Goal: Transaction & Acquisition: Purchase product/service

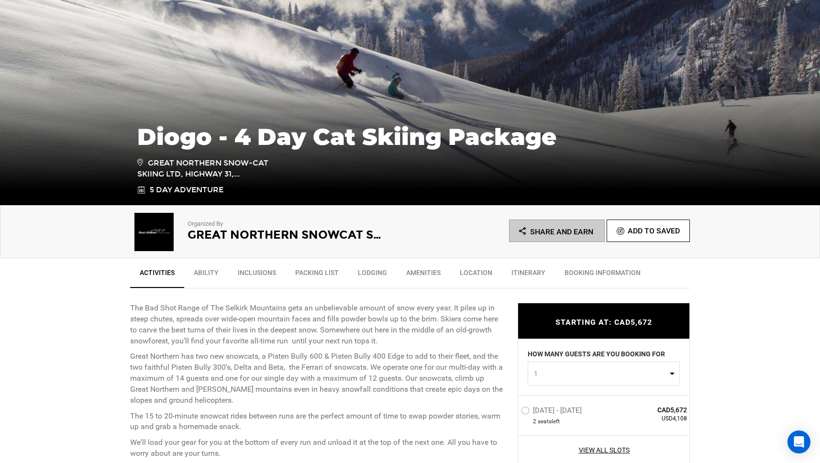
scroll to position [232, 0]
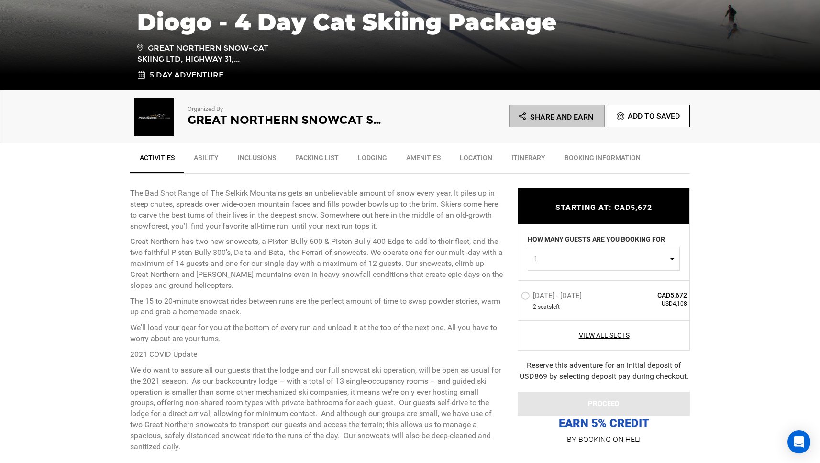
click at [644, 260] on span "1" at bounding box center [601, 259] width 134 height 10
click at [594, 302] on link "2" at bounding box center [603, 299] width 151 height 17
select select "2"
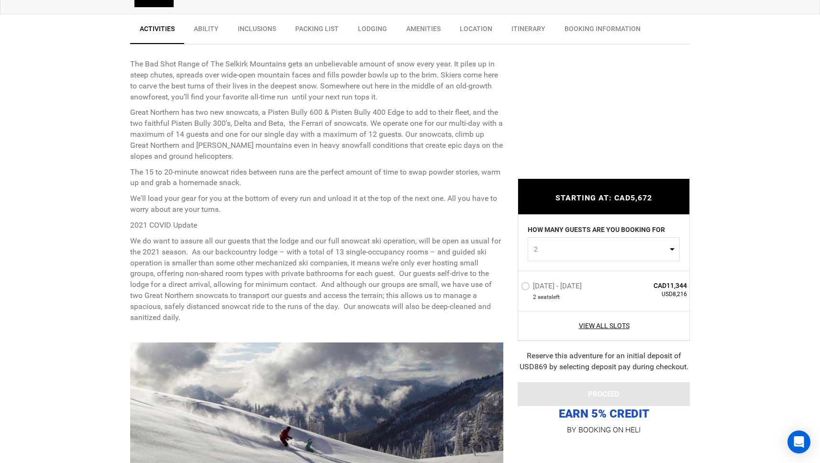
scroll to position [380, 0]
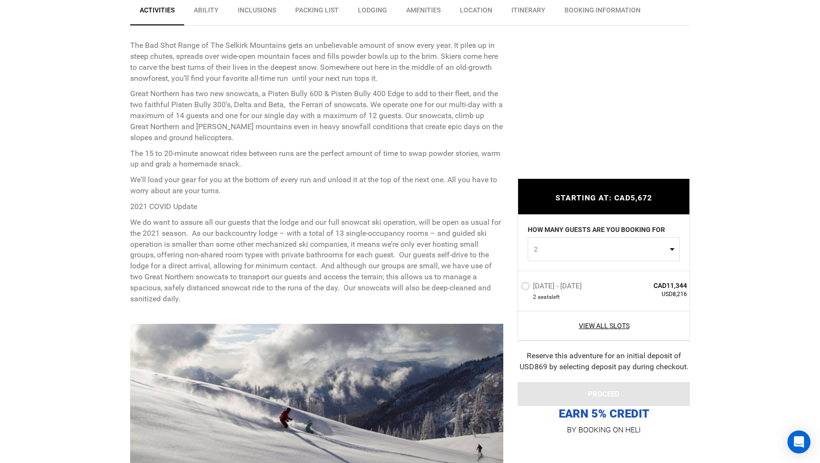
click at [525, 286] on label "Mar 15 - Mar 19, 2026" at bounding box center [552, 287] width 63 height 11
click at [515, 286] on input "Mar 15 - Mar 19, 2026" at bounding box center [515, 290] width 0 height 21
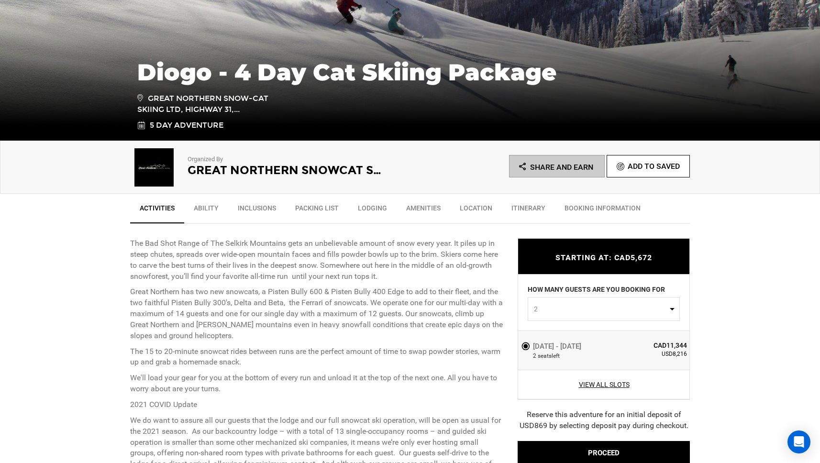
scroll to position [326, 0]
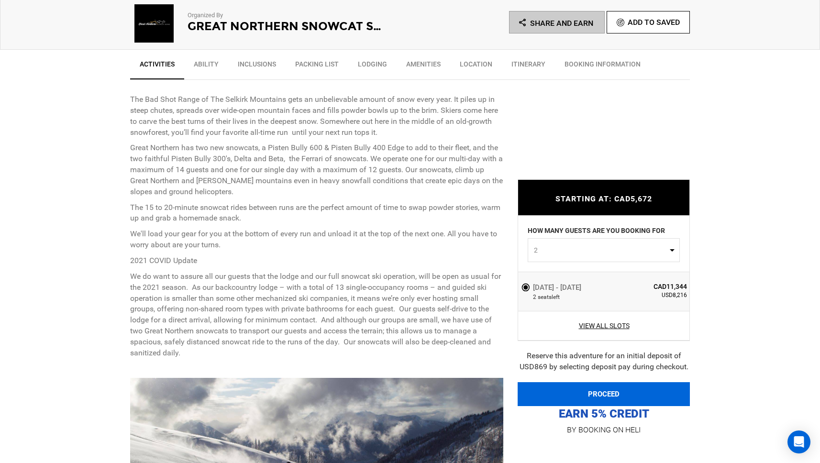
click at [602, 392] on button "PROCEED" at bounding box center [604, 394] width 172 height 24
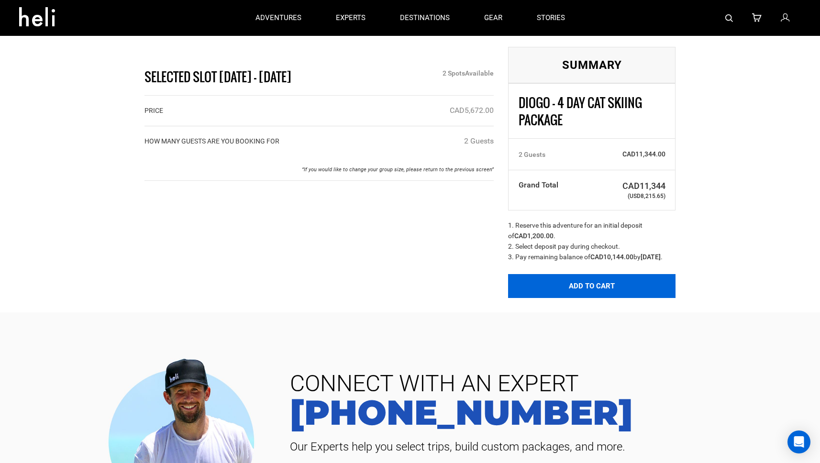
click at [601, 290] on button "Add to Cart" at bounding box center [592, 286] width 168 height 24
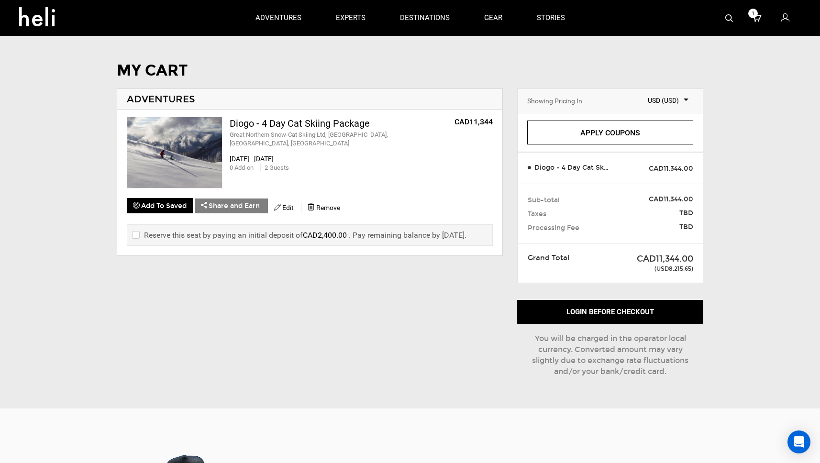
click at [282, 236] on label "Reserve this seat by paying an initial deposit of CAD2,400.00 . Pay remaining b…" at bounding box center [299, 235] width 335 height 11
click at [141, 236] on label "Reserve this seat by paying an initial deposit of CAD2,400.00 . Pay remaining b…" at bounding box center [299, 235] width 335 height 11
click at [138, 234] on label "Reserve this seat by paying an initial deposit of CAD2,400.00 . Pay remaining b…" at bounding box center [299, 235] width 335 height 11
click at [135, 235] on input "checkbox" at bounding box center [135, 235] width 6 height 11
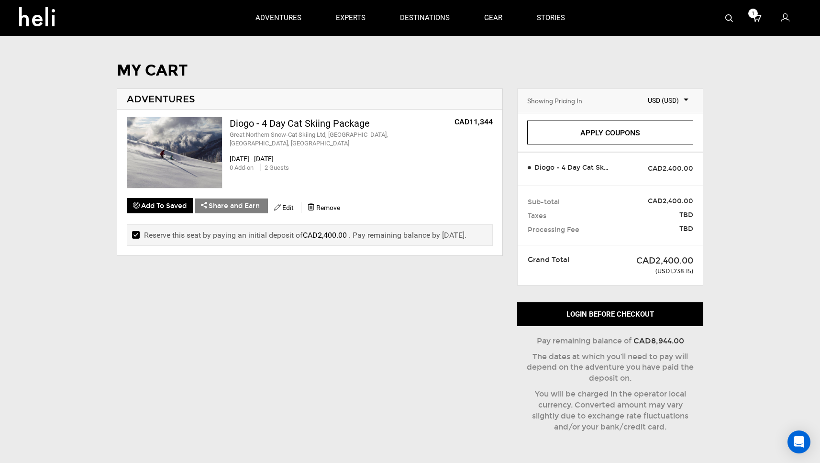
click at [135, 233] on input "checkbox" at bounding box center [135, 235] width 6 height 11
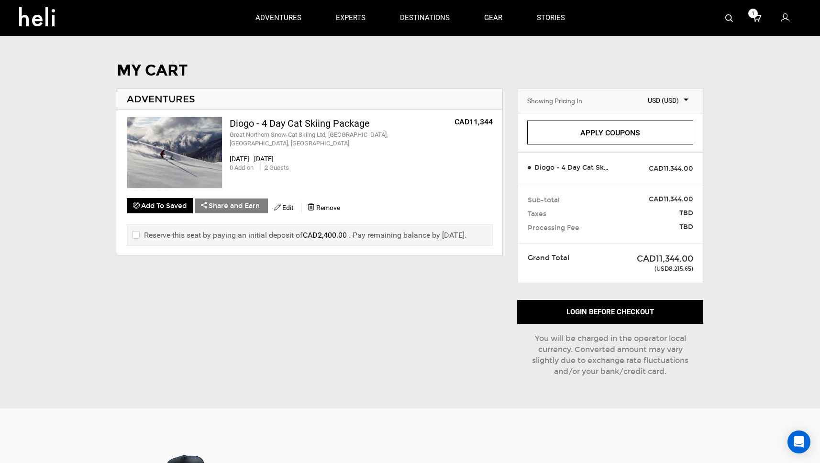
click at [135, 233] on input "checkbox" at bounding box center [135, 235] width 6 height 11
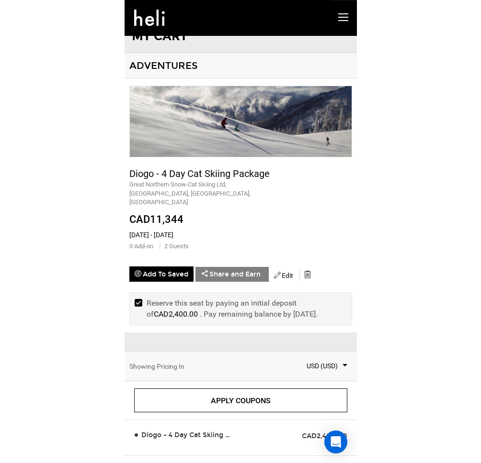
scroll to position [12, 0]
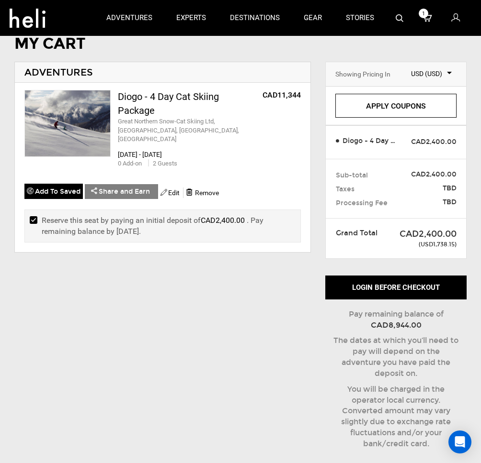
click at [33, 215] on input "checkbox" at bounding box center [33, 226] width 6 height 22
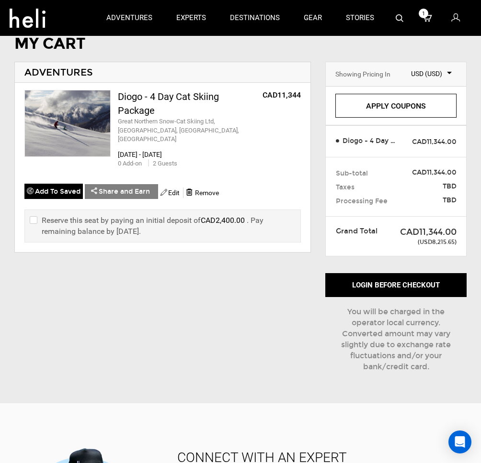
click at [45, 215] on label "Reserve this seat by paying an initial deposit of CAD2,400.00 . Pay remaining b…" at bounding box center [163, 226] width 266 height 22
click at [37, 215] on label "Reserve this seat by paying an initial deposit of CAD2,400.00 . Pay remaining b…" at bounding box center [163, 226] width 266 height 22
click at [34, 215] on input "checkbox" at bounding box center [33, 226] width 6 height 22
checkbox input "true"
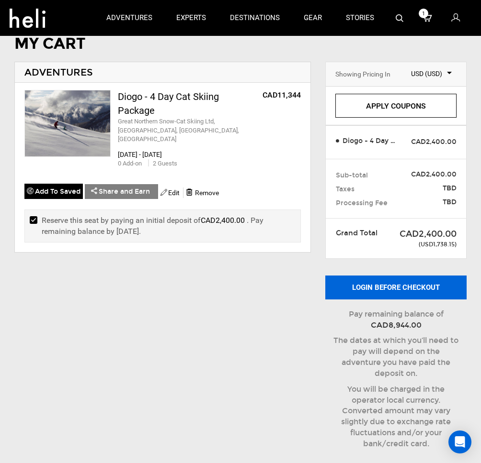
click at [371, 282] on button "Login before checkout" at bounding box center [395, 288] width 141 height 24
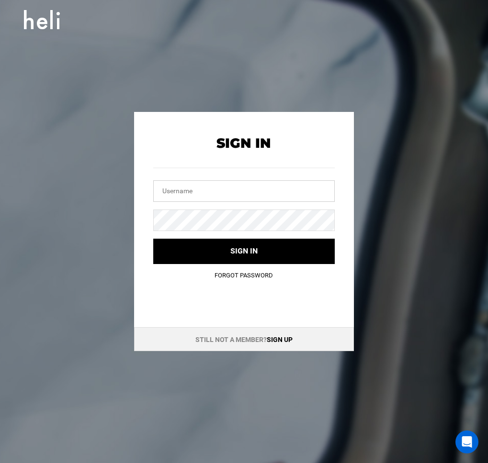
click at [223, 193] on input "text" at bounding box center [243, 191] width 181 height 22
type input "[EMAIL_ADDRESS][DOMAIN_NAME]"
click at [276, 338] on link "Sign up" at bounding box center [280, 340] width 26 height 8
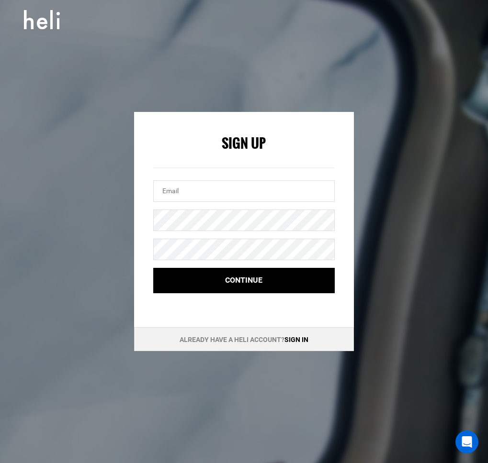
click at [250, 177] on div at bounding box center [243, 179] width 181 height 46
click at [252, 183] on input "email" at bounding box center [243, 191] width 181 height 22
type input "[EMAIL_ADDRESS][DOMAIN_NAME]"
click at [269, 266] on form "Sign Up dvidigal93@gmail.com Continue" at bounding box center [243, 214] width 181 height 157
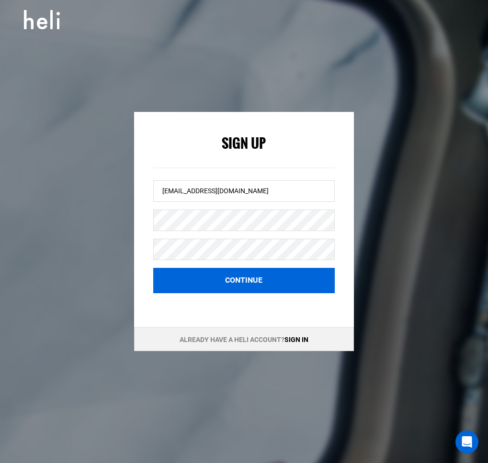
click at [270, 277] on button "Continue" at bounding box center [243, 280] width 181 height 25
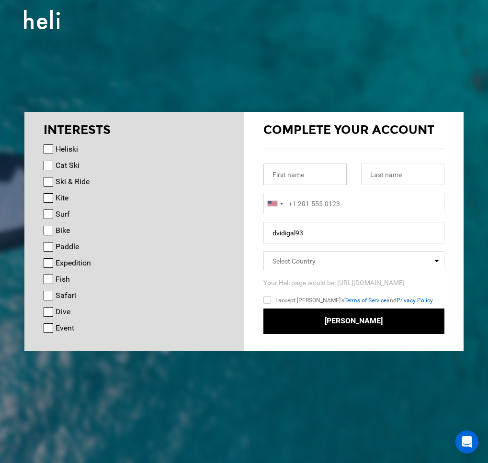
click at [301, 177] on input "text" at bounding box center [304, 175] width 83 height 22
type input "Diogo"
type input "Vidigal"
type input "+5511996185511"
click at [48, 164] on input "Cat Ski" at bounding box center [49, 166] width 10 height 10
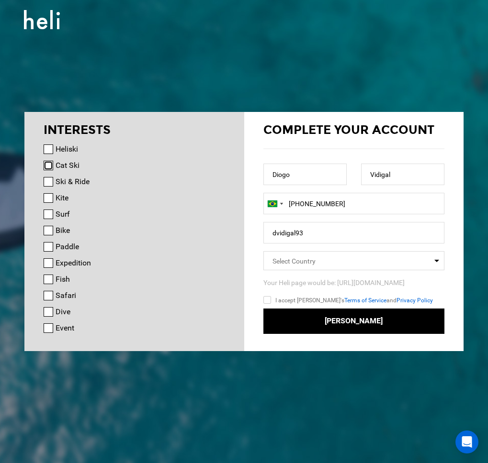
checkbox input "true"
click at [47, 199] on input "Kite" at bounding box center [49, 198] width 10 height 10
checkbox input "true"
click at [48, 147] on input "Heliski" at bounding box center [49, 150] width 10 height 10
checkbox input "true"
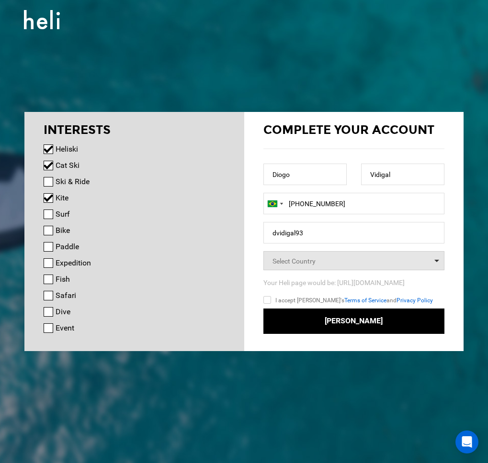
click at [320, 258] on span "Select Country" at bounding box center [353, 260] width 181 height 19
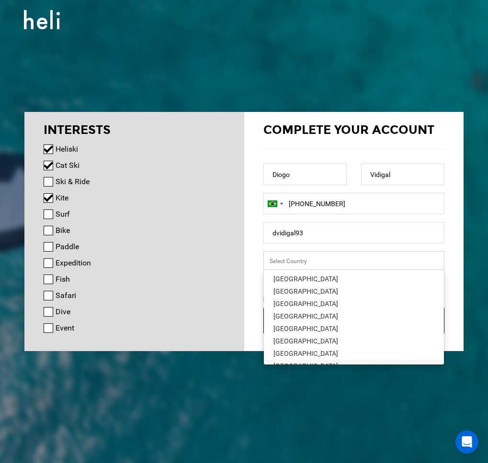
scroll to position [356, 0]
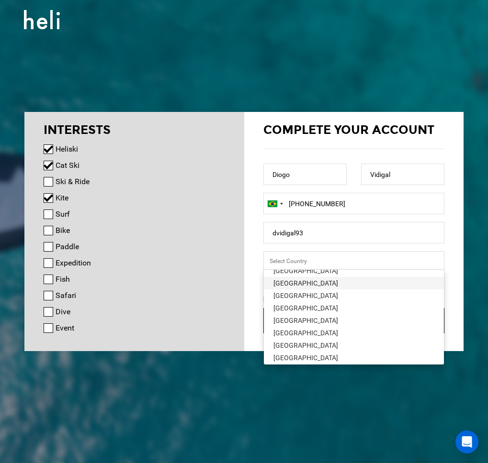
click at [296, 288] on div "[GEOGRAPHIC_DATA]" at bounding box center [353, 284] width 161 height 10
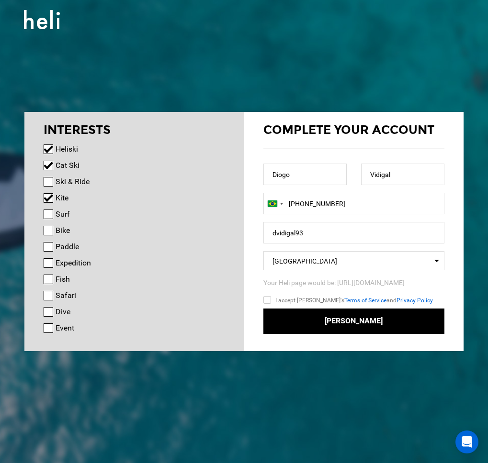
click at [272, 301] on input "I accept Heli's Terms of Service and Privacy Policy" at bounding box center [281, 302] width 36 height 14
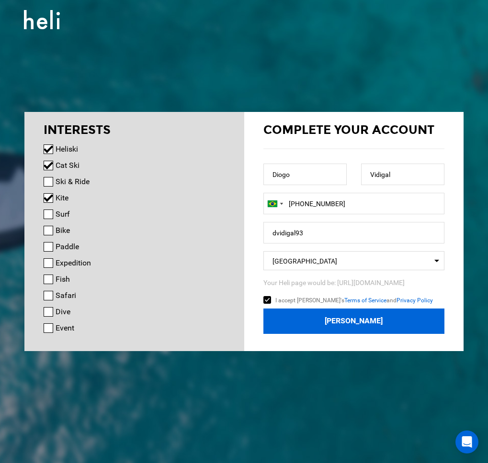
click at [365, 319] on button "Join Heli" at bounding box center [353, 321] width 181 height 25
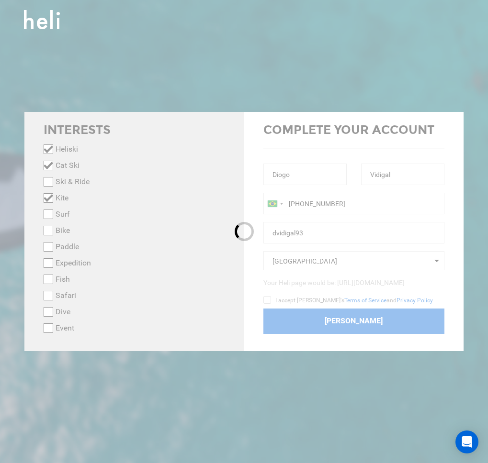
checkbox input "false"
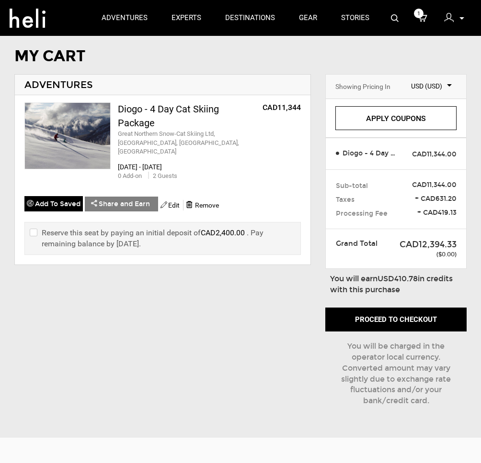
click at [443, 85] on span "USD (USD)" at bounding box center [423, 86] width 55 height 10
click at [433, 122] on span "BRL (BRL)" at bounding box center [424, 124] width 64 height 19
drag, startPoint x: 413, startPoint y: 242, endPoint x: 459, endPoint y: 241, distance: 46.0
click at [459, 241] on div "CAD12,394.33 (BRL47,990.13)" at bounding box center [424, 249] width 79 height 21
copy div "CAD12,394.33"
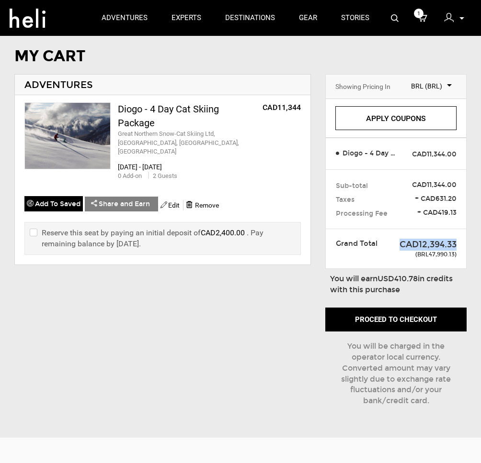
click at [449, 86] on span "BRL (BRL)" at bounding box center [423, 86] width 55 height 10
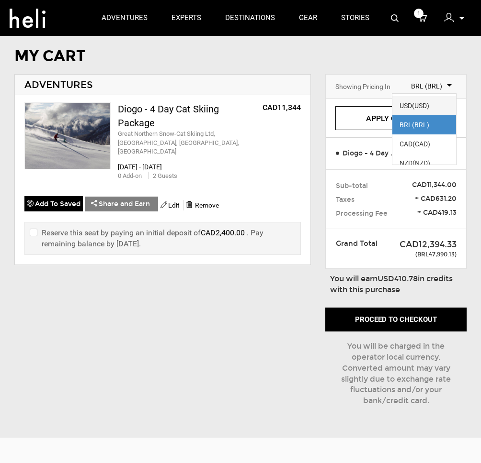
click at [423, 109] on span "(USD)" at bounding box center [420, 106] width 17 height 8
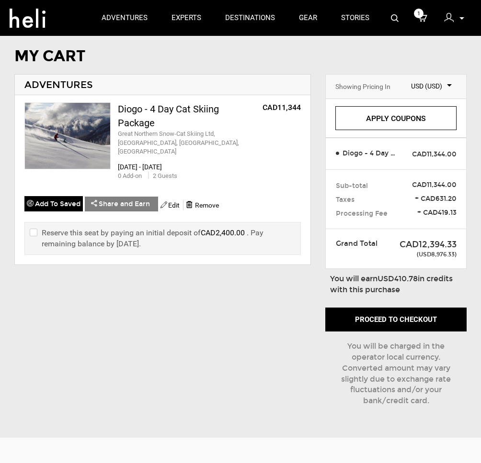
click at [433, 255] on span "(USD8,976.33)" at bounding box center [424, 249] width 64 height 21
drag, startPoint x: 400, startPoint y: 244, endPoint x: 461, endPoint y: 239, distance: 61.9
click at [461, 239] on div "CAD12,394.33 (USD8,976.33)" at bounding box center [424, 249] width 79 height 21
copy div "CAD12,394.33"
click at [473, 210] on div "MY CART ADVENTURES Diogo - 4 Day Cat Skiing Package Great Northern Snow-Cat Ski…" at bounding box center [240, 236] width 481 height 376
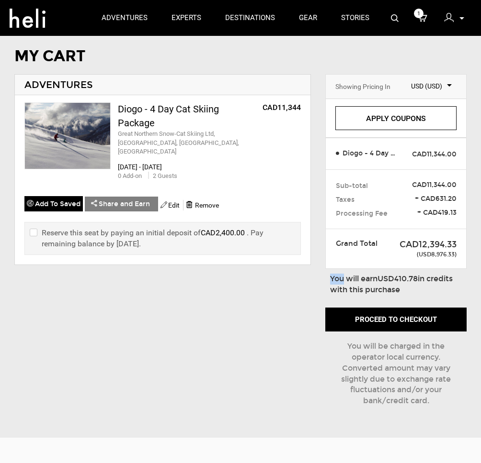
click at [473, 210] on div "MY CART ADVENTURES Diogo - 4 Day Cat Skiing Package Great Northern Snow-Cat Ski…" at bounding box center [240, 236] width 481 height 376
click at [470, 219] on div "Showing Pricing In Select Currency USD (USD) USE CREDIT BALANCE (USD0.00) Apply…" at bounding box center [396, 248] width 156 height 349
click at [451, 85] on span "Select Currency USD (USD)" at bounding box center [424, 84] width 65 height 11
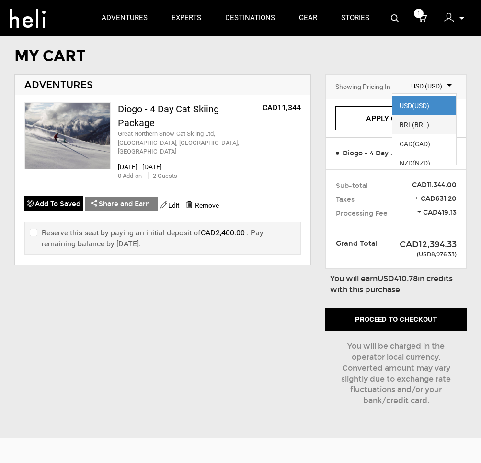
click at [434, 120] on span "BRL (BRL)" at bounding box center [424, 124] width 64 height 19
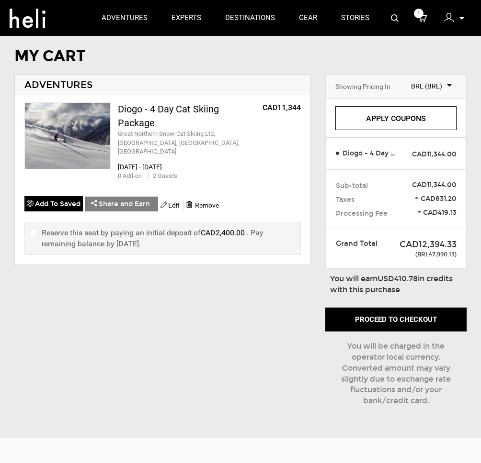
click at [474, 200] on div "MY CART ADVENTURES Diogo - 4 Day Cat Skiing Package Great Northern Snow-Cat Ski…" at bounding box center [240, 236] width 481 height 376
click at [34, 227] on input "checkbox" at bounding box center [33, 238] width 6 height 22
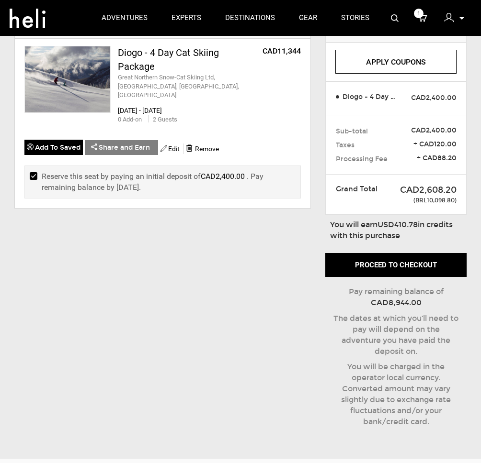
scroll to position [63, 0]
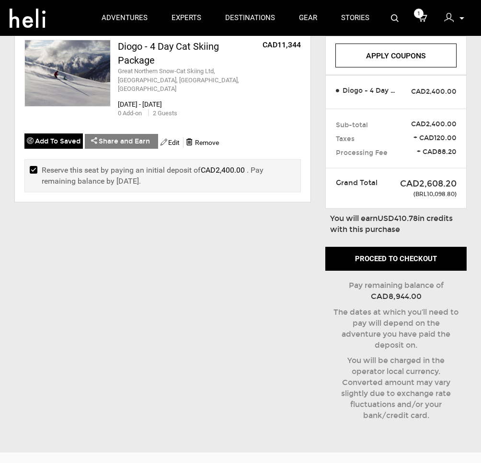
click at [31, 165] on input "checkbox" at bounding box center [33, 176] width 6 height 22
checkbox input "false"
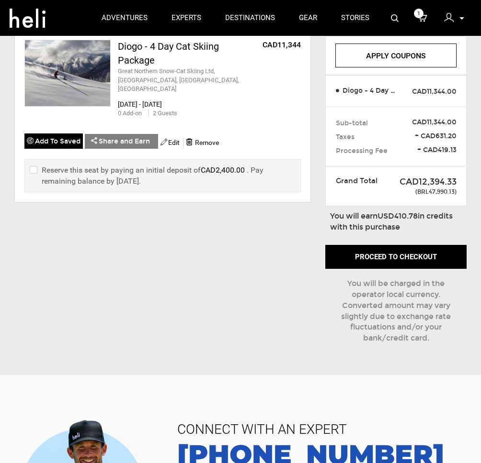
scroll to position [0, 0]
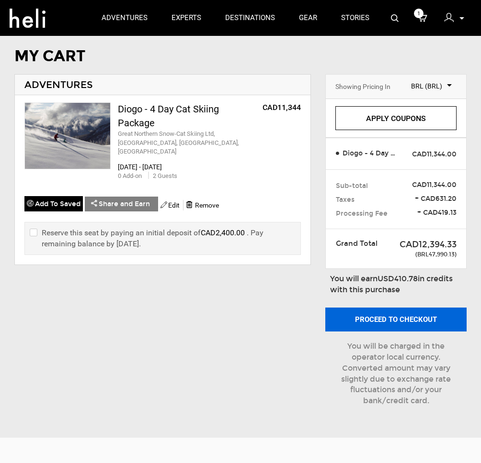
click at [421, 322] on button "Proceed to checkout" at bounding box center [395, 320] width 141 height 24
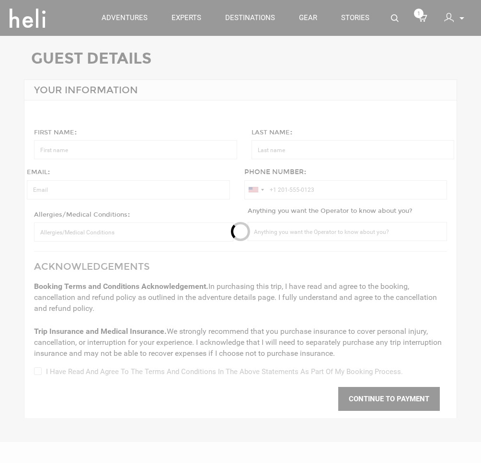
type input "Diogo"
type input "Vidigal"
type input "[EMAIL_ADDRESS][DOMAIN_NAME]"
type input "[PHONE_NUMBER]"
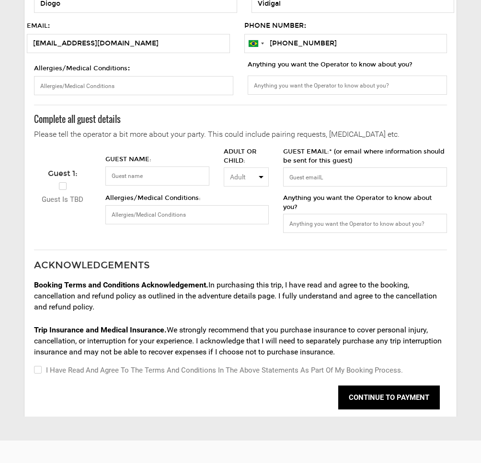
scroll to position [48, 0]
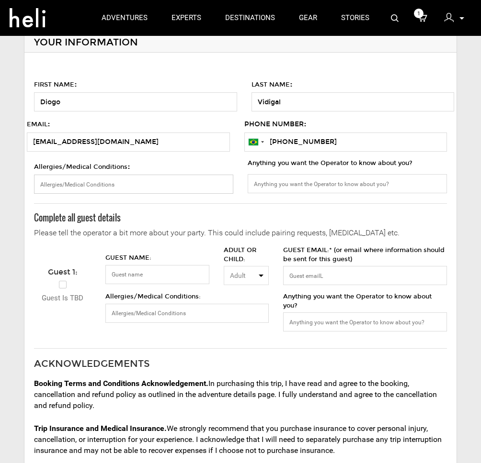
click at [89, 186] on input "Allergies/Medical Conditions :" at bounding box center [133, 184] width 199 height 19
click at [117, 271] on input "GUEST NAME:" at bounding box center [157, 274] width 104 height 19
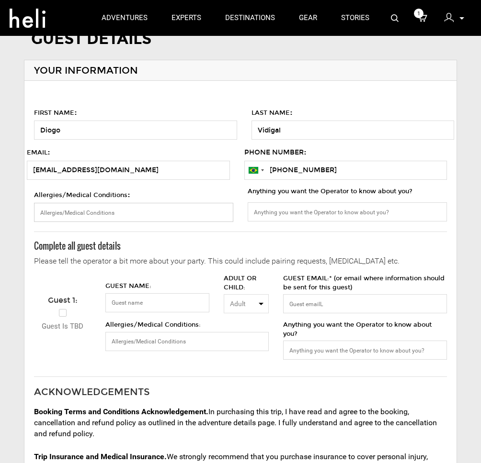
click at [83, 213] on input "Allergies/Medical Conditions :" at bounding box center [133, 212] width 199 height 19
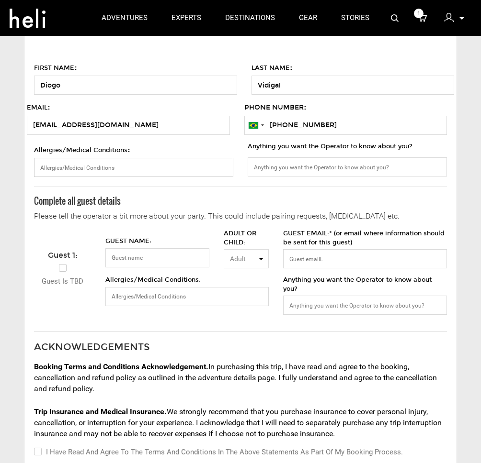
scroll to position [103, 0]
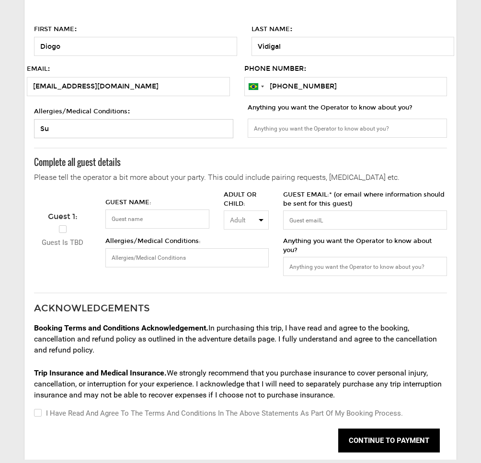
type input "S"
type input "[MEDICAL_DATA], [MEDICAL_DATA], [MEDICAL_DATA] drugs"
click at [285, 129] on input "Anything you want the Operator to know about you?" at bounding box center [346, 128] width 199 height 19
click at [144, 221] on input "GUEST NAME:" at bounding box center [157, 219] width 104 height 19
type input "[PERSON_NAME]"
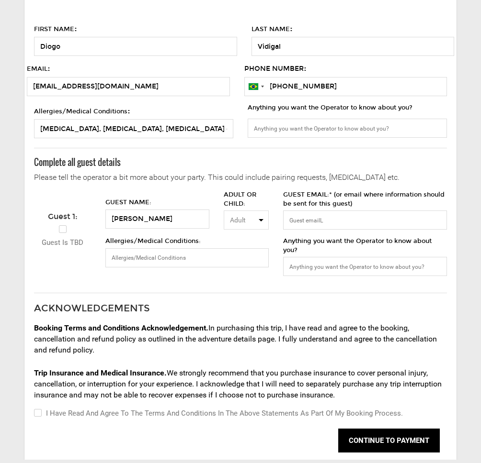
click at [246, 218] on span "Adult" at bounding box center [243, 220] width 26 height 10
click at [247, 218] on span "Adult" at bounding box center [243, 220] width 26 height 10
click at [256, 221] on button "Adult" at bounding box center [246, 220] width 45 height 19
click at [236, 245] on span "Adult" at bounding box center [237, 241] width 16 height 10
click at [321, 217] on input "GUEST EMAIL:* (or email where information should be sent for this guest)" at bounding box center [364, 220] width 163 height 19
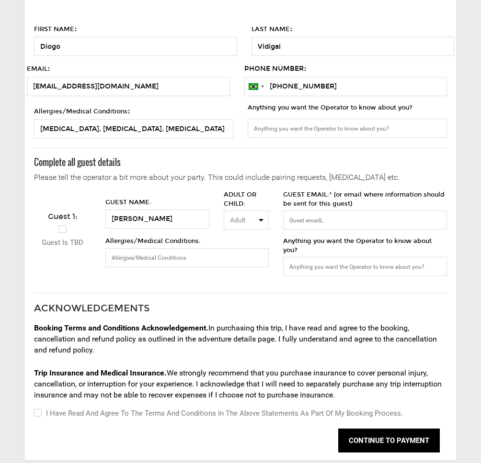
click at [254, 220] on span "Adult" at bounding box center [243, 220] width 26 height 10
click at [250, 236] on link "Adult" at bounding box center [246, 241] width 44 height 17
click at [320, 220] on input "GUEST EMAIL:* (or email where information should be sent for this guest)" at bounding box center [364, 220] width 163 height 19
paste input "[EMAIL_ADDRESS][DOMAIN_NAME]"
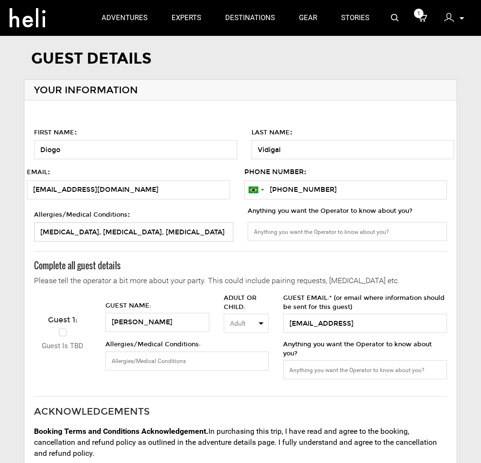
click at [158, 234] on input "[MEDICAL_DATA], [MEDICAL_DATA], [MEDICAL_DATA] drugs" at bounding box center [133, 232] width 199 height 19
drag, startPoint x: 158, startPoint y: 234, endPoint x: 12, endPoint y: 220, distance: 146.2
click at [12, 220] on div "GUEST DETAILS YOUR INFORMATION FIRST NAME : [GEOGRAPHIC_DATA] LAST NAME : [GEOG…" at bounding box center [240, 310] width 481 height 525
click at [434, 329] on input "[EMAIL_ADDRESS]" at bounding box center [364, 323] width 163 height 19
type input "[EMAIL_ADDRESS][DOMAIN_NAME]"
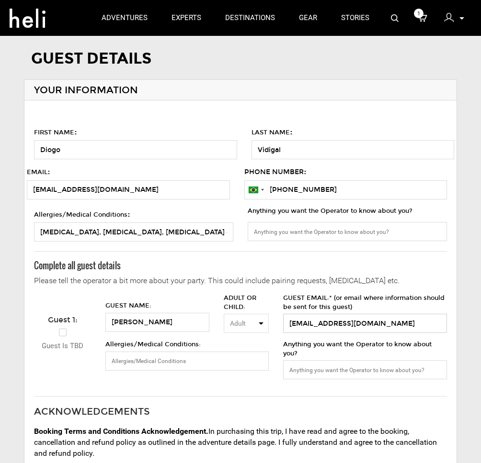
drag, startPoint x: 389, startPoint y: 322, endPoint x: 274, endPoint y: 321, distance: 114.9
click at [274, 321] on div "Guest 1: Guest is TBD GUEST NAME: [PERSON_NAME] ADULT OR CHILD: Adult Adult Chi…" at bounding box center [240, 340] width 427 height 93
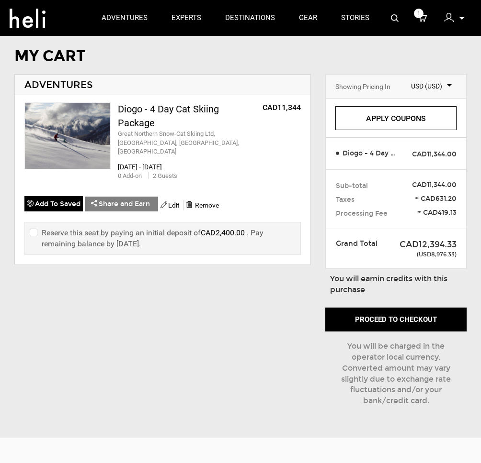
click at [32, 227] on input "checkbox" at bounding box center [33, 238] width 6 height 22
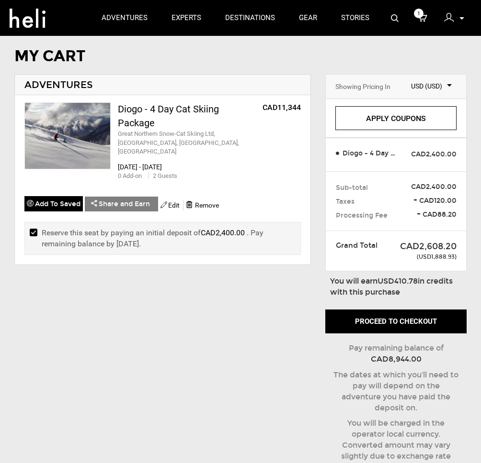
click at [34, 227] on input "checkbox" at bounding box center [33, 238] width 6 height 22
checkbox input "false"
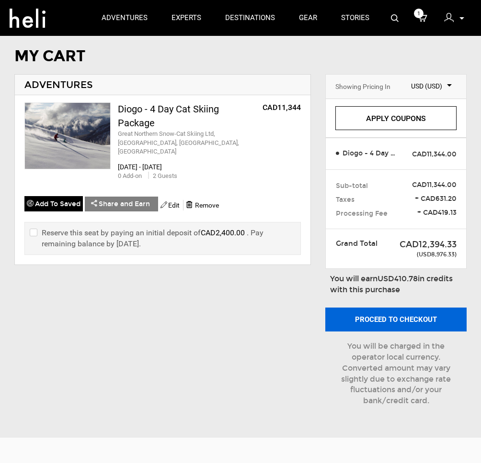
click at [378, 317] on button "Proceed to checkout" at bounding box center [395, 320] width 141 height 24
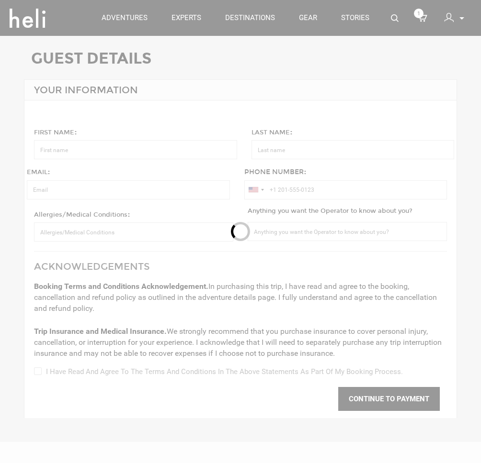
type input "Diogo"
type input "Vidigal"
type input "[EMAIL_ADDRESS][DOMAIN_NAME]"
type input "[PHONE_NUMBER]"
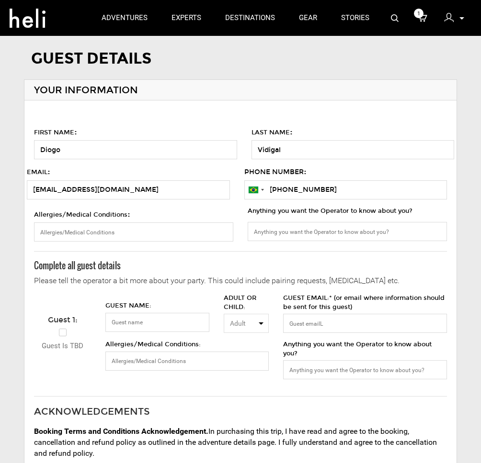
scroll to position [22, 0]
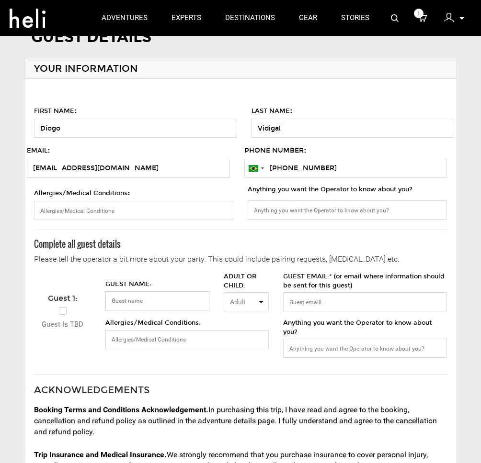
click at [165, 294] on input "GUEST NAME:" at bounding box center [157, 301] width 104 height 19
click at [172, 342] on input "Allergies/Medical Conditions:" at bounding box center [186, 339] width 163 height 19
click at [201, 298] on input "GUEST NAME:" at bounding box center [157, 301] width 104 height 19
type input "[PERSON_NAME]"
click at [314, 305] on input "GUEST EMAIL:* (or email where information should be sent for this guest)" at bounding box center [364, 301] width 163 height 19
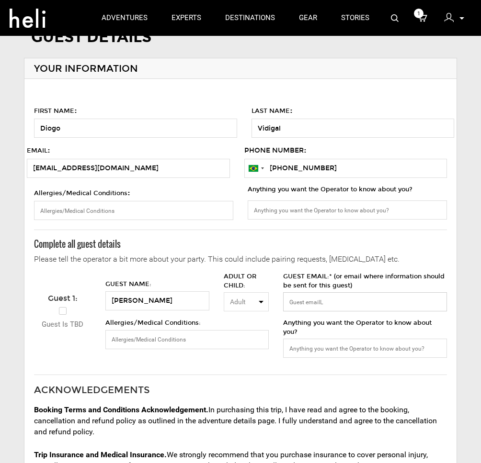
click at [332, 298] on input "GUEST EMAIL:* (or email where information should be sent for this guest)" at bounding box center [364, 301] width 163 height 19
type input "s"
paste input "[EMAIL_ADDRESS][DOMAIN_NAME]"
type input "[EMAIL_ADDRESS][DOMAIN_NAME]"
click at [82, 212] on input "Allergies/Medical Conditions :" at bounding box center [133, 210] width 199 height 19
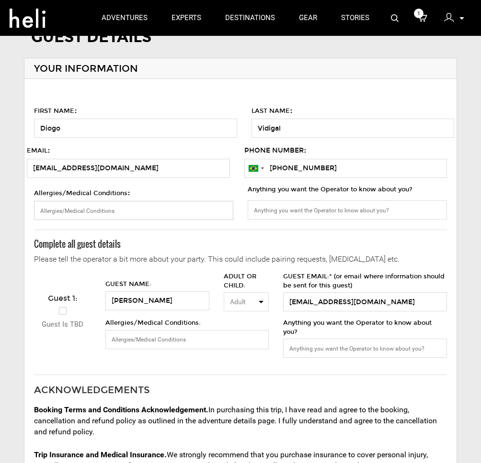
paste input "[MEDICAL_DATA], [MEDICAL_DATA], [MEDICAL_DATA] drugs"
type input "[MEDICAL_DATA], [MEDICAL_DATA], [MEDICAL_DATA] drugs"
click at [141, 333] on input "Allergies/Medical Conditions:" at bounding box center [186, 339] width 163 height 19
click at [147, 339] on input "Allergies/Medical Conditions:" at bounding box center [186, 339] width 163 height 19
click at [323, 347] on input "Anything you want the Operator to know about you?" at bounding box center [364, 348] width 163 height 19
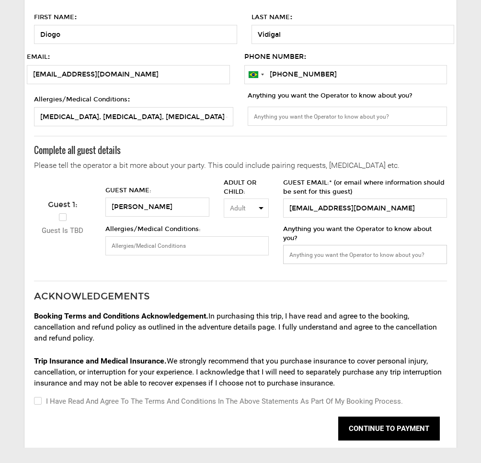
scroll to position [123, 0]
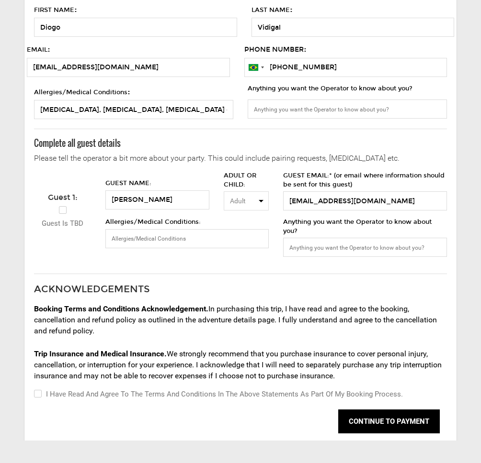
click at [95, 350] on span "Trip Insurance and Medical Insurance." at bounding box center [100, 353] width 133 height 9
click at [95, 313] on span "Booking Terms and Conditions Acknowledgement." at bounding box center [121, 308] width 174 height 9
click at [36, 395] on input "I have read and agree to the terms and conditions in the above statements as pa…" at bounding box center [37, 394] width 6 height 11
checkbox input "true"
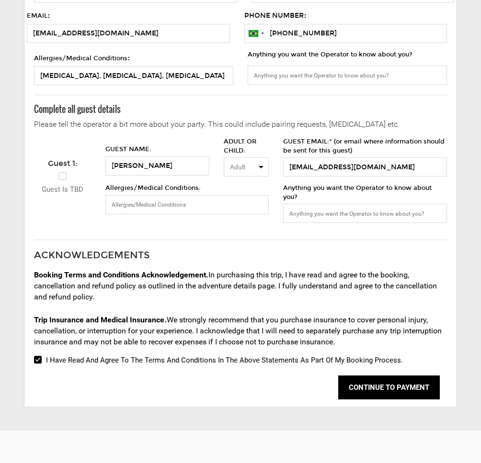
scroll to position [200, 0]
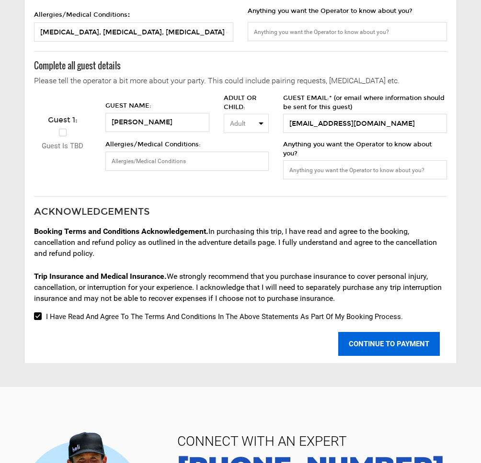
click at [382, 344] on button "CONTINUE TO PAYMENT" at bounding box center [388, 344] width 101 height 24
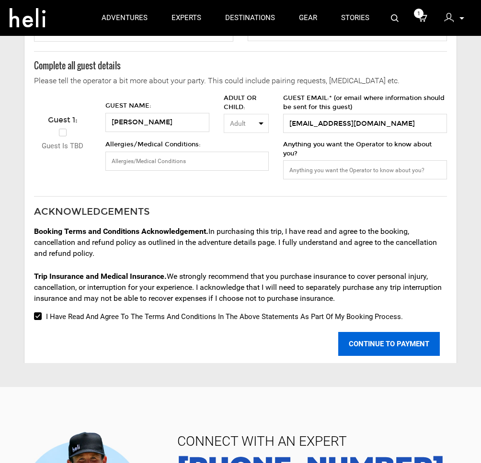
scroll to position [122, 0]
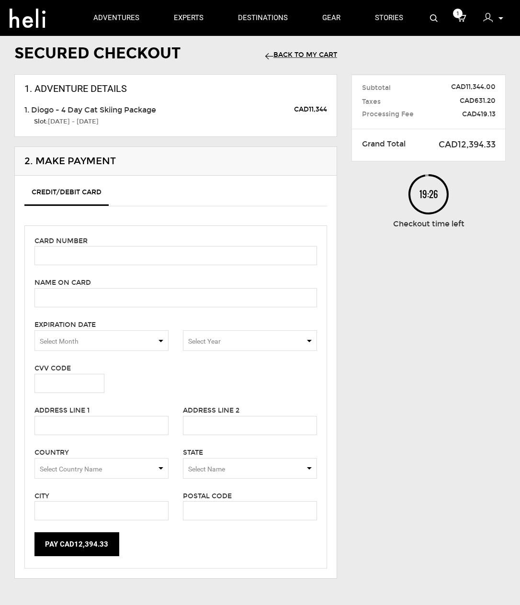
scroll to position [19, 0]
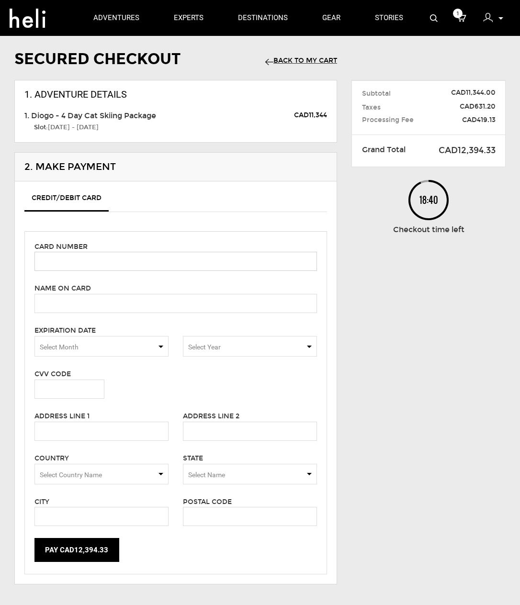
click at [98, 265] on input "text" at bounding box center [175, 261] width 282 height 19
type input "[CREDIT_CARD_NUMBER]"
type input "DIOGO F VIDIGAL"
click at [135, 349] on span "Select Month" at bounding box center [101, 346] width 134 height 21
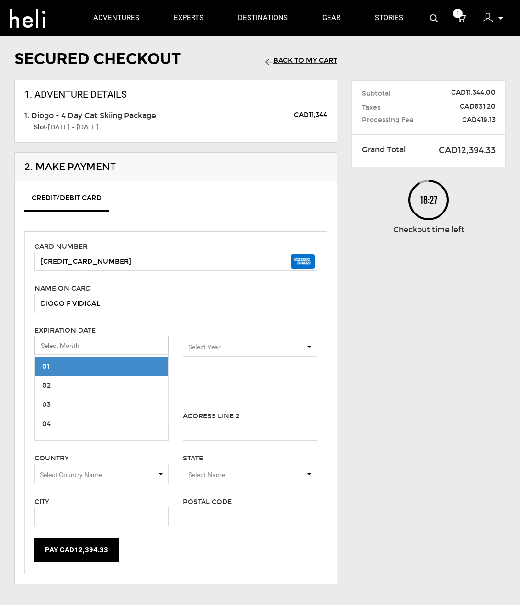
click at [135, 349] on input "Select box" at bounding box center [101, 345] width 134 height 19
click at [487, 372] on div "Secured Checkout Back to my Cart 1. Adventure Details 1. Diogo - 4 Day Cat Skii…" at bounding box center [260, 324] width 520 height 560
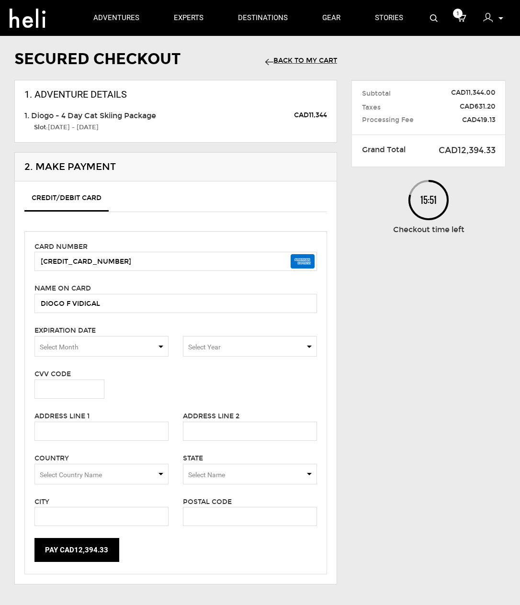
click at [156, 347] on span "Select Month" at bounding box center [101, 346] width 134 height 21
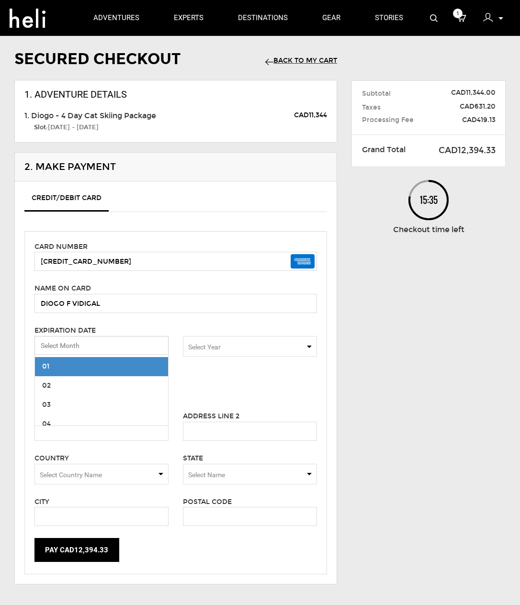
scroll to position [164, 0]
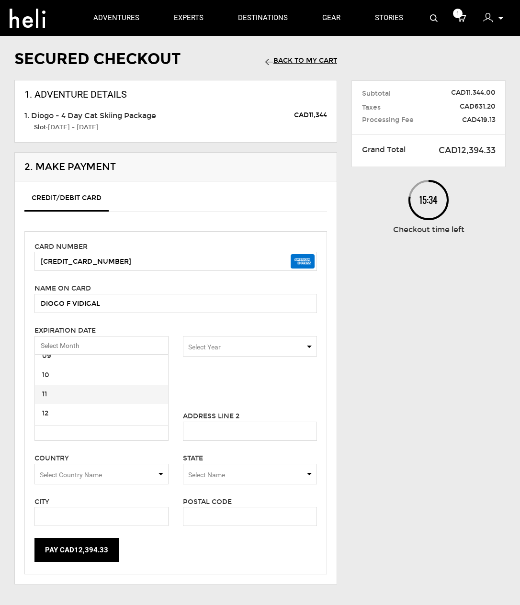
click at [82, 396] on span "11" at bounding box center [101, 394] width 133 height 19
click at [231, 350] on span "Select Year" at bounding box center [250, 346] width 134 height 21
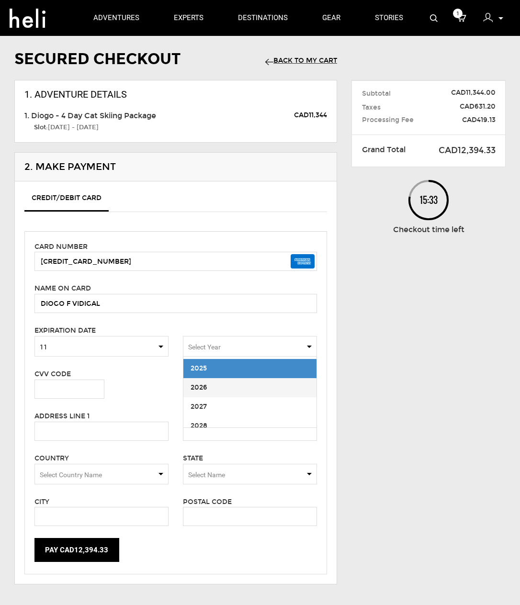
click at [229, 386] on span "2026" at bounding box center [249, 387] width 133 height 19
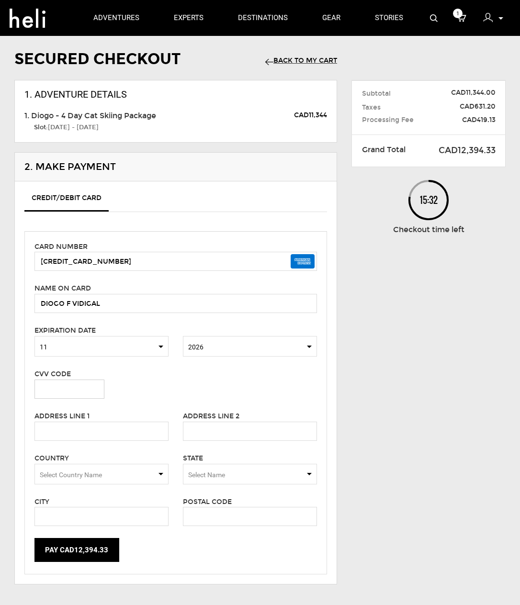
click at [71, 389] on input "text" at bounding box center [69, 389] width 70 height 19
type input "8757"
click at [68, 430] on input "text" at bounding box center [101, 431] width 134 height 19
type input "[STREET_ADDRESS][PERSON_NAME]"
click at [200, 433] on input "text" at bounding box center [250, 431] width 134 height 19
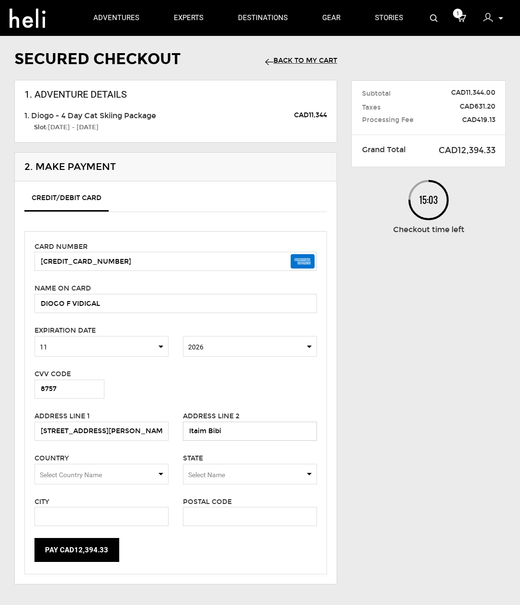
type input "Itaim Bibi"
click at [97, 463] on span "Select Country Name" at bounding box center [71, 475] width 62 height 8
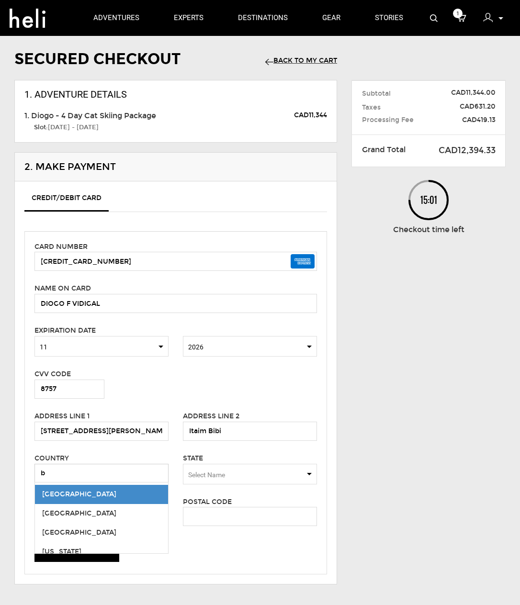
type input "[GEOGRAPHIC_DATA]"
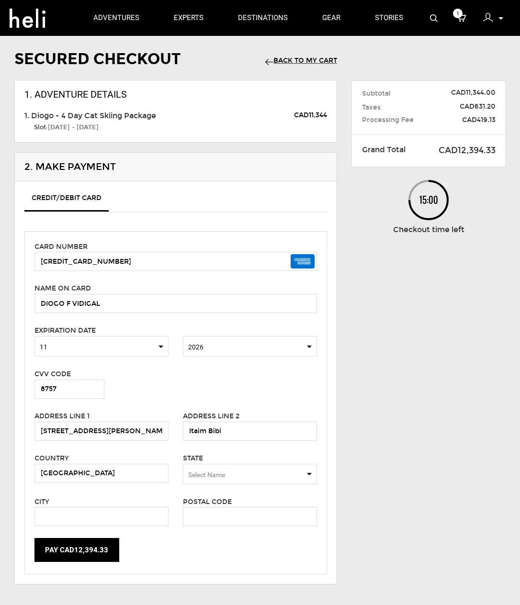
click at [192, 463] on span "Select Name" at bounding box center [206, 475] width 37 height 8
type input "[GEOGRAPHIC_DATA]"
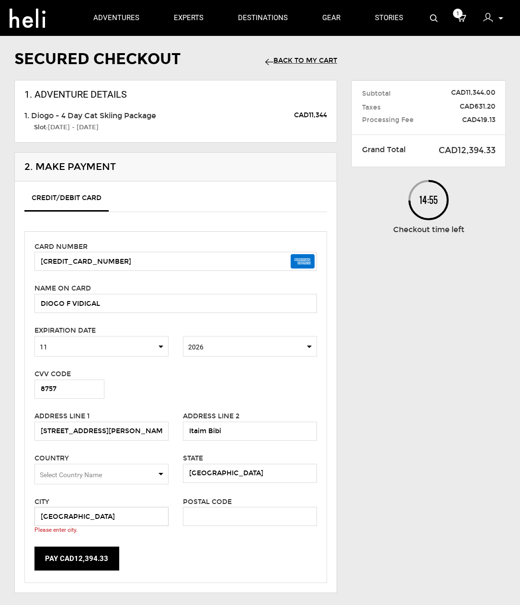
type input "[GEOGRAPHIC_DATA]"
type input "0"
type input "04534000"
click at [214, 463] on div "Pay CAD12,394.33" at bounding box center [175, 559] width 297 height 24
click at [69, 463] on input "[GEOGRAPHIC_DATA]" at bounding box center [101, 516] width 134 height 19
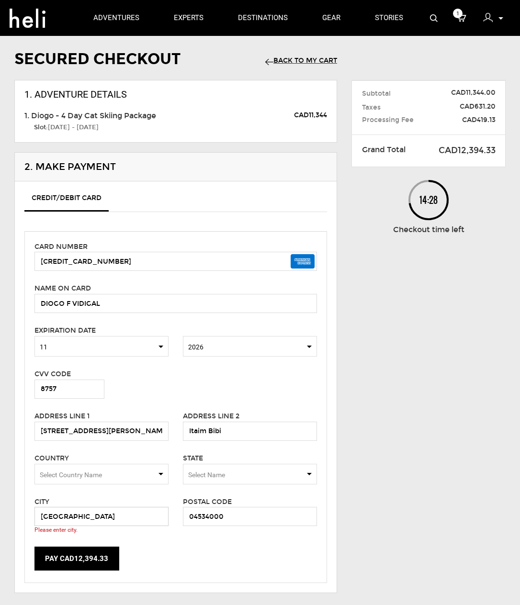
click at [124, 463] on input "[GEOGRAPHIC_DATA]" at bounding box center [101, 516] width 134 height 19
click at [170, 463] on div "Card number [CREDIT_CARD_NUMBER] Name on card DIOGO F VIDIGAL Please enter card…" at bounding box center [175, 407] width 303 height 352
click at [206, 463] on span "Select Name" at bounding box center [250, 474] width 134 height 21
click at [129, 463] on span "Select Country Name" at bounding box center [101, 474] width 134 height 21
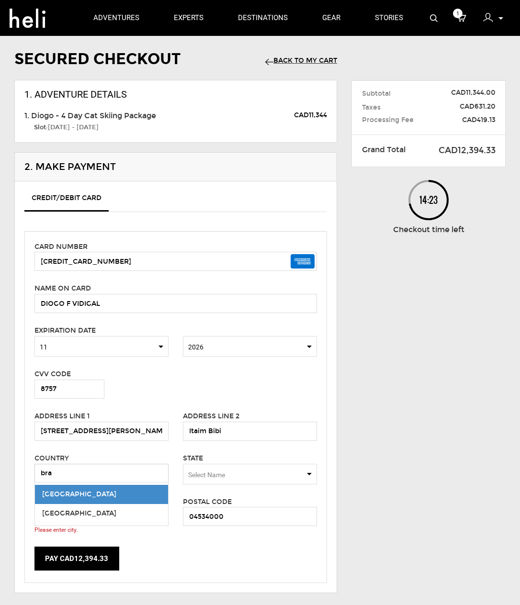
type input "bra"
click at [55, 463] on span "[GEOGRAPHIC_DATA]" at bounding box center [79, 494] width 74 height 8
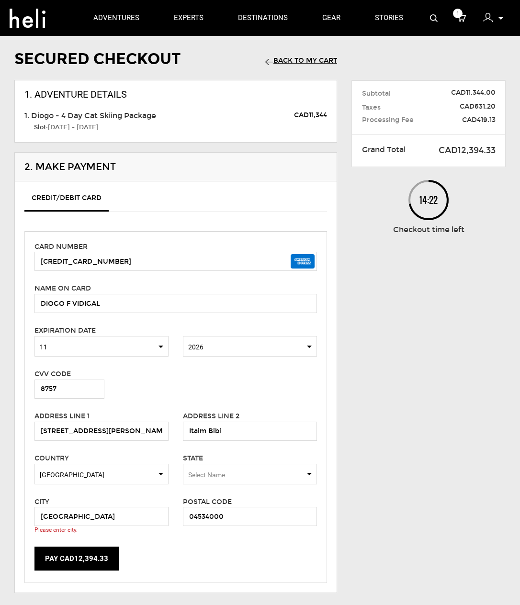
click at [229, 463] on span "Select Name" at bounding box center [250, 474] width 134 height 21
click at [225, 463] on div "[GEOGRAPHIC_DATA]" at bounding box center [250, 503] width 119 height 10
click at [114, 463] on input "[GEOGRAPHIC_DATA]" at bounding box center [101, 516] width 134 height 19
drag, startPoint x: 101, startPoint y: 513, endPoint x: -24, endPoint y: 518, distance: 125.1
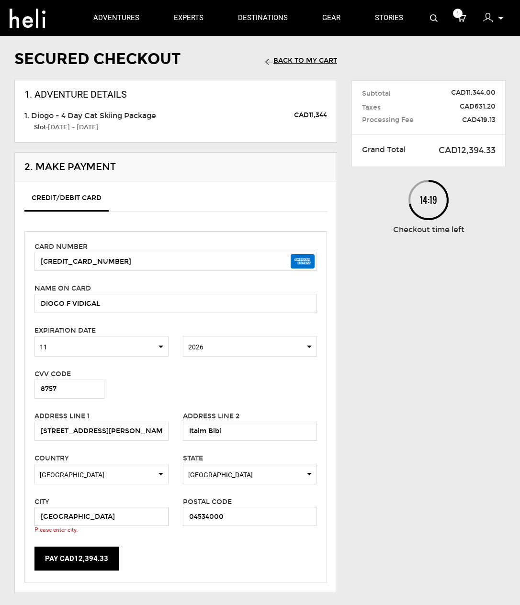
click at [0, 463] on html "adventures experts destinations gear stories search cart 1 my profile My Orders…" at bounding box center [260, 283] width 520 height 605
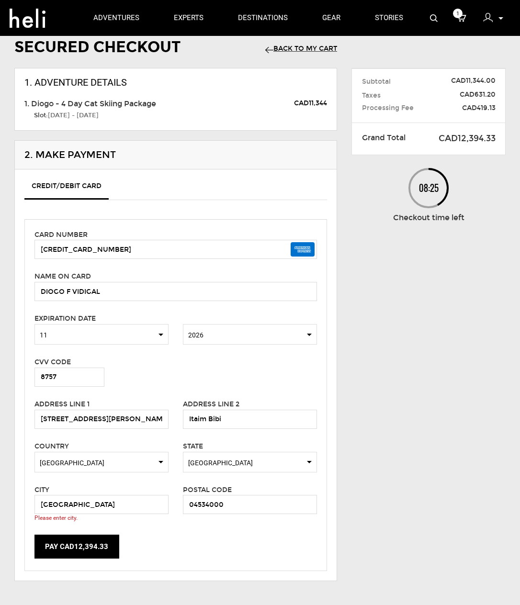
scroll to position [37, 0]
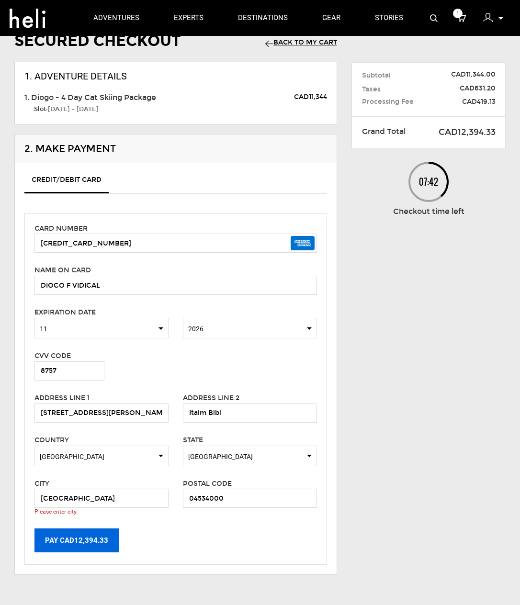
click at [98, 463] on button "Pay CAD12,394.33" at bounding box center [76, 540] width 85 height 24
click at [93, 463] on button "Pay CAD12,394.33" at bounding box center [76, 540] width 85 height 24
click at [88, 463] on button "Pay CAD12,394.33" at bounding box center [76, 540] width 85 height 24
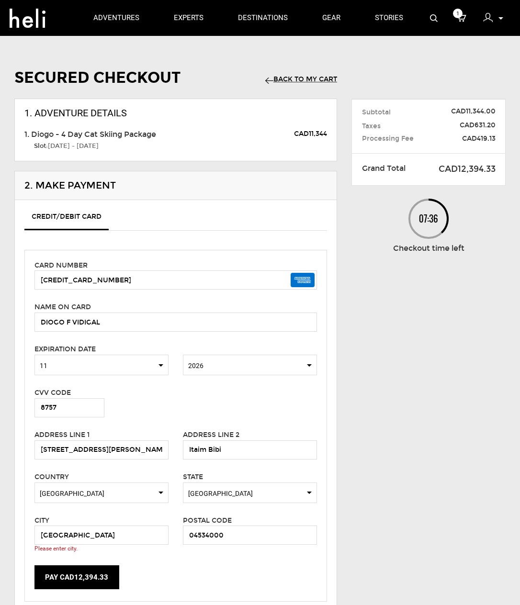
scroll to position [154, 0]
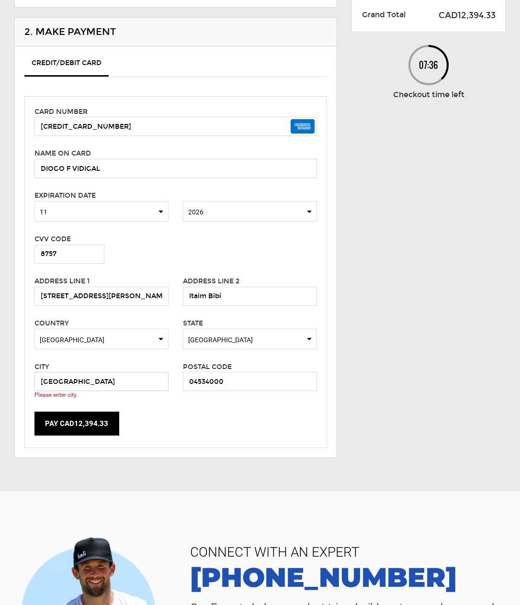
click at [95, 386] on input "[GEOGRAPHIC_DATA]" at bounding box center [101, 381] width 134 height 19
click at [48, 381] on input "[GEOGRAPHIC_DATA]" at bounding box center [101, 381] width 134 height 19
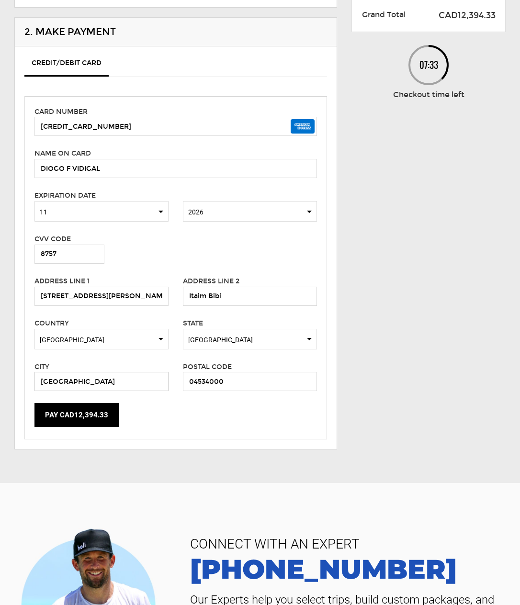
type input "[GEOGRAPHIC_DATA]"
click at [187, 416] on div "Pay CAD12,394.33" at bounding box center [175, 415] width 297 height 24
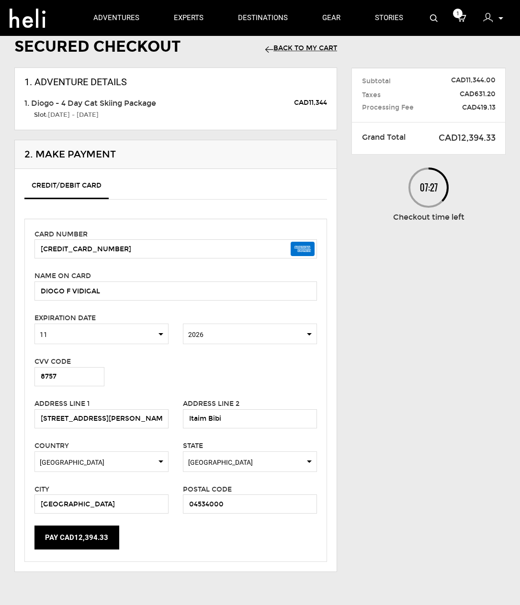
scroll to position [43, 0]
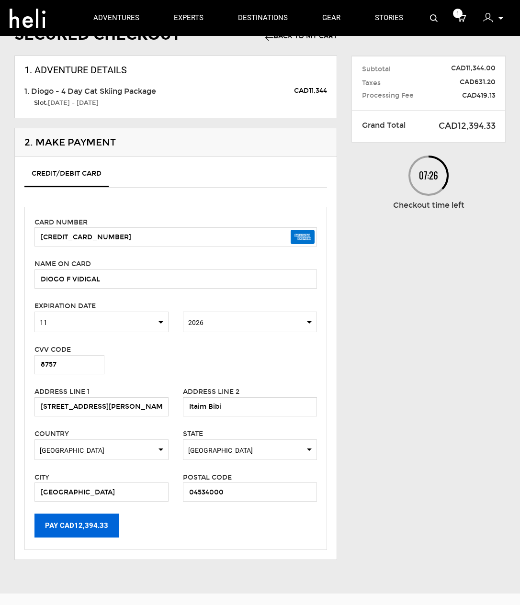
click at [93, 463] on button "Pay CAD12,394.33" at bounding box center [76, 526] width 85 height 24
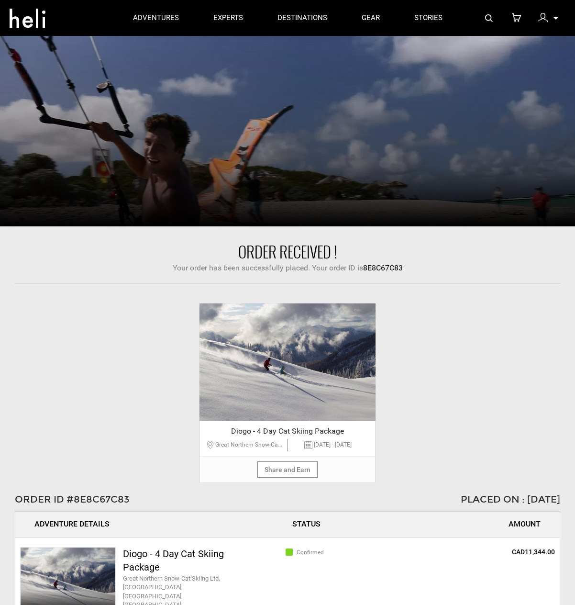
click at [487, 19] on icon at bounding box center [556, 18] width 5 height 2
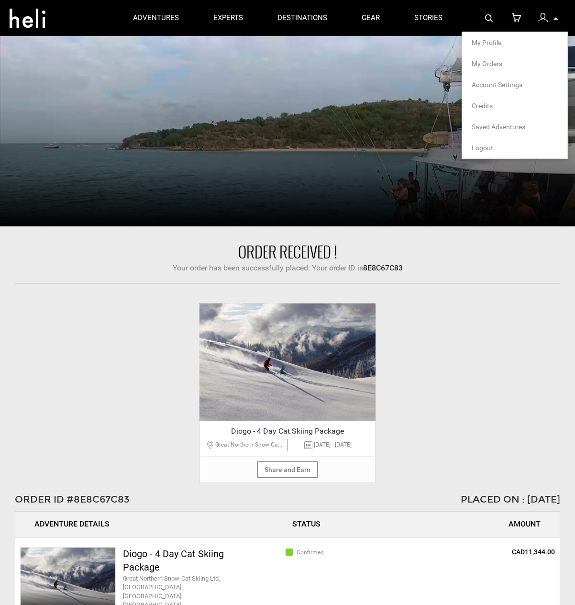
click at [487, 62] on span "My Orders" at bounding box center [487, 64] width 31 height 8
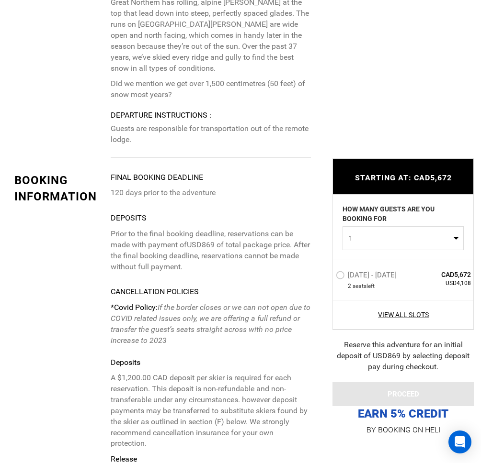
scroll to position [2480, 0]
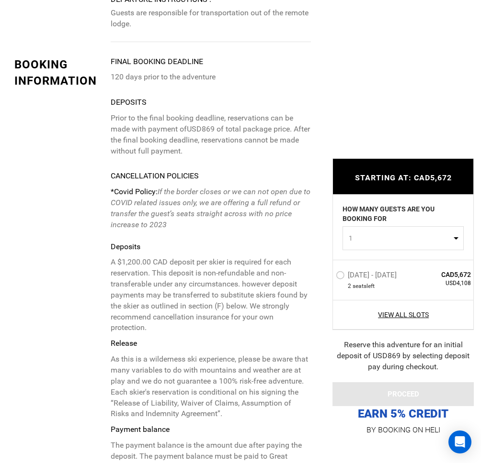
click at [211, 257] on p "A $1,200.00 CAD deposit per skier is required for each reservation. This deposi…" at bounding box center [211, 295] width 200 height 77
drag, startPoint x: 111, startPoint y: 213, endPoint x: 169, endPoint y: 291, distance: 97.1
copy p "Deposits A $1,200.00 CAD deposit per skier is required for each reservation. Th…"
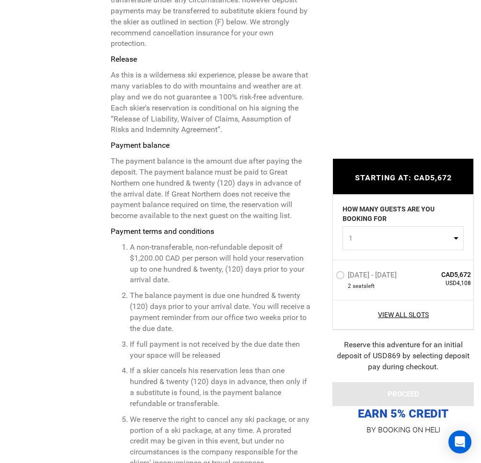
scroll to position [2777, 0]
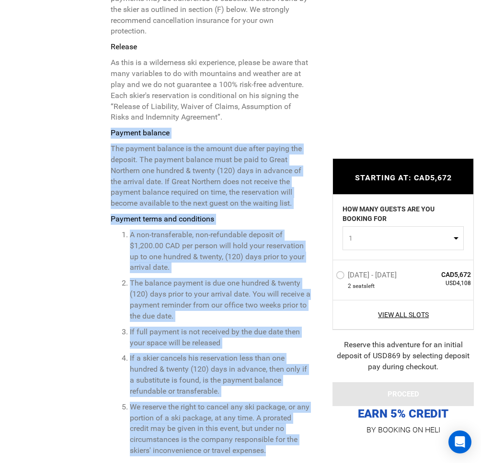
drag, startPoint x: 111, startPoint y: 96, endPoint x: 300, endPoint y: 416, distance: 371.5
click at [300, 416] on p "*Covid Policy: If the border closes or we can not open due to COVID related iss…" at bounding box center [211, 420] width 200 height 1060
copy p "Payment balance The payment balance is the amount due after paying the deposit.…"
click at [243, 243] on ol "A non-transferable, non-refundable deposit of $1,200.00 CAD per person will hol…" at bounding box center [211, 343] width 200 height 227
